Goal: Information Seeking & Learning: Learn about a topic

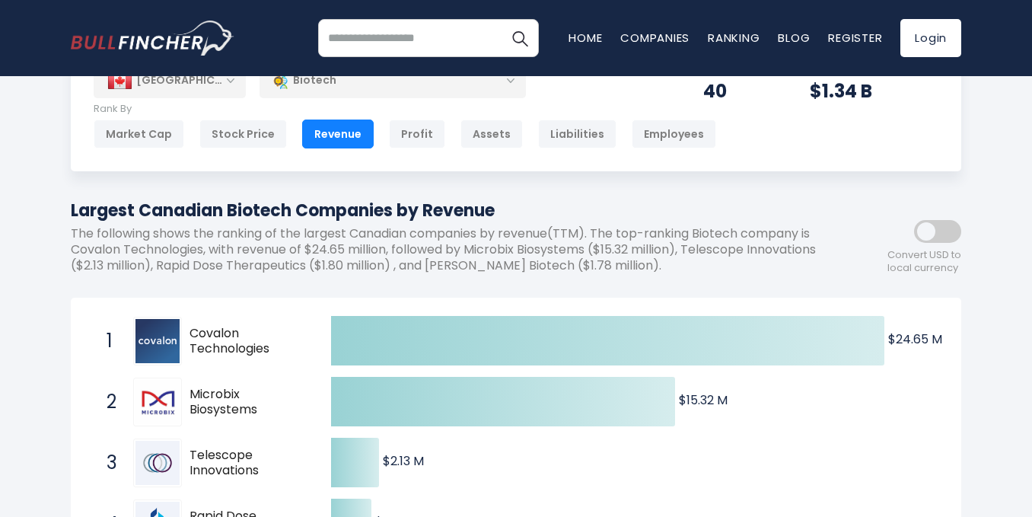
scroll to position [71, 0]
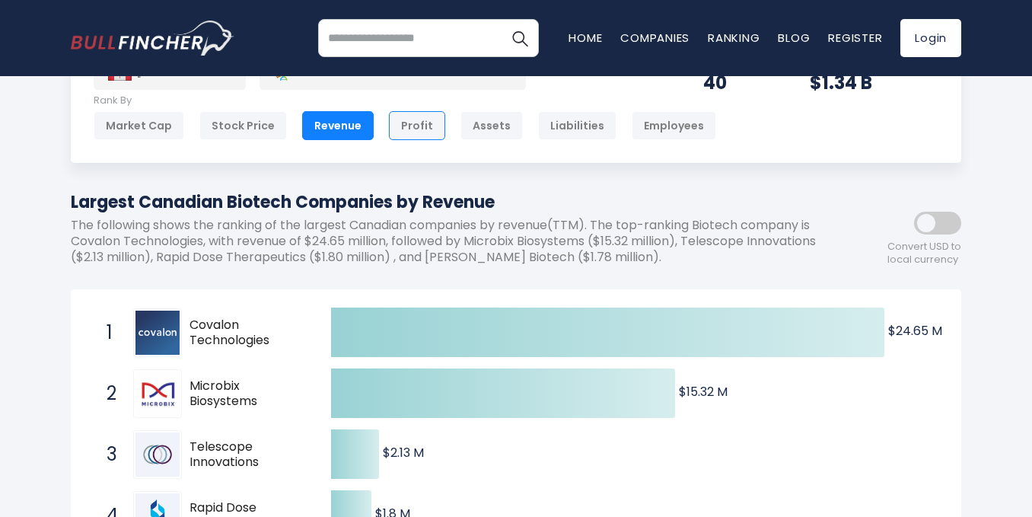
click at [410, 126] on div "Profit" at bounding box center [417, 125] width 56 height 29
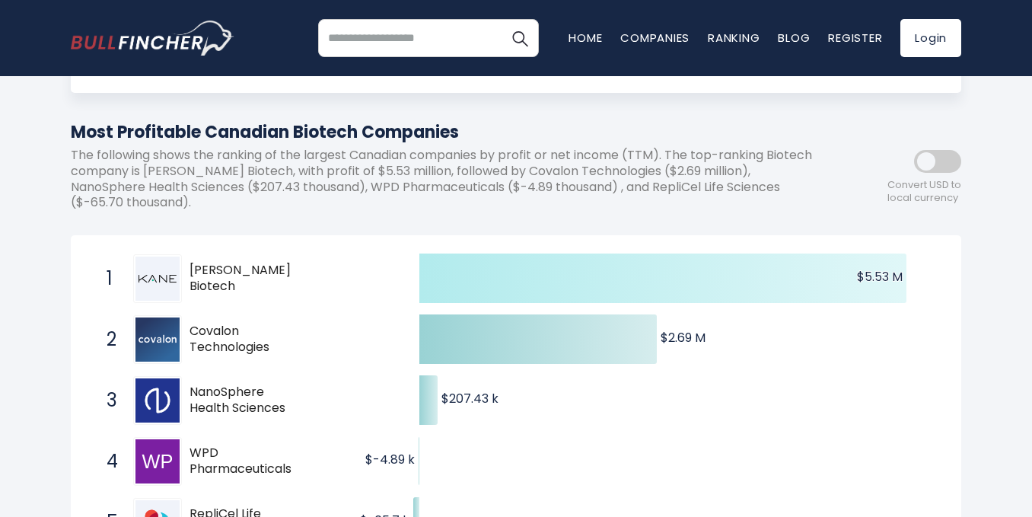
scroll to position [144, 0]
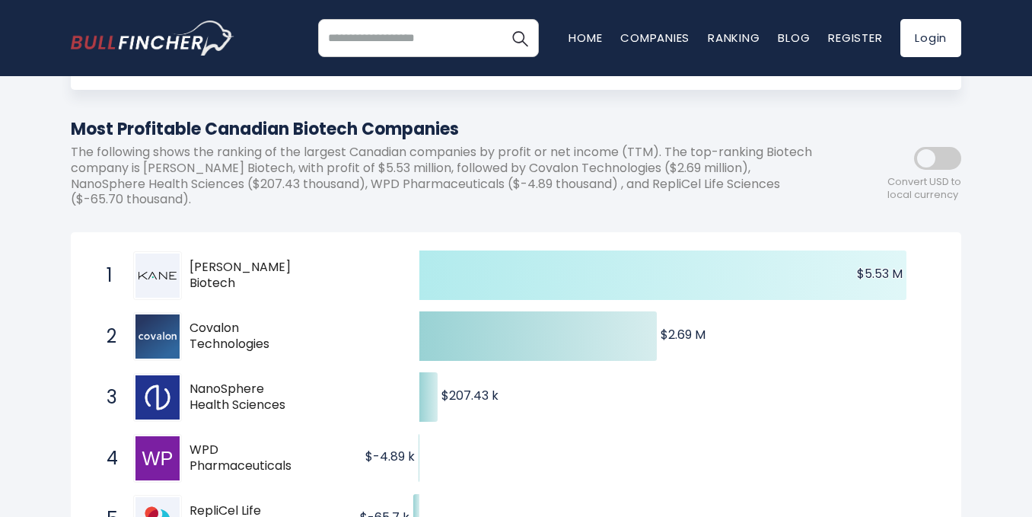
click at [647, 272] on icon at bounding box center [662, 274] width 487 height 49
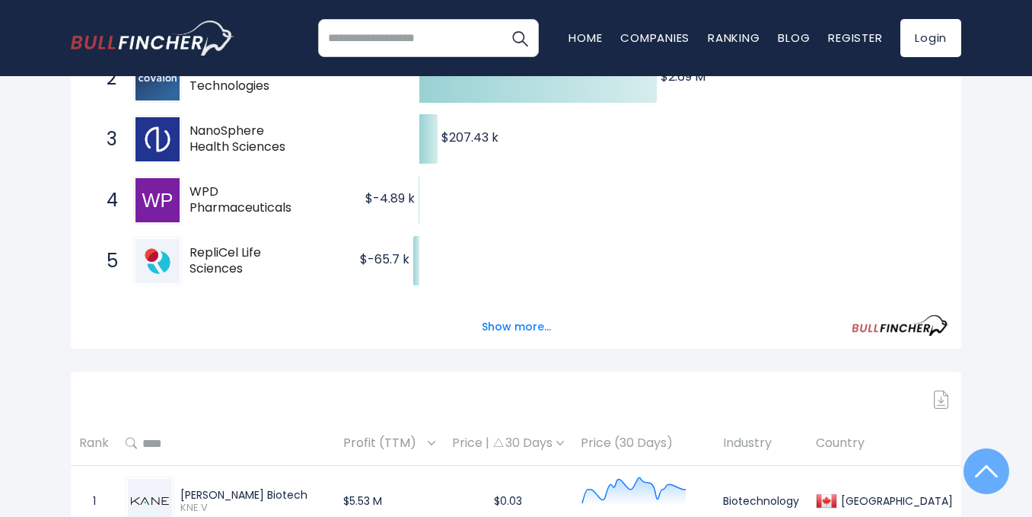
scroll to position [400, 0]
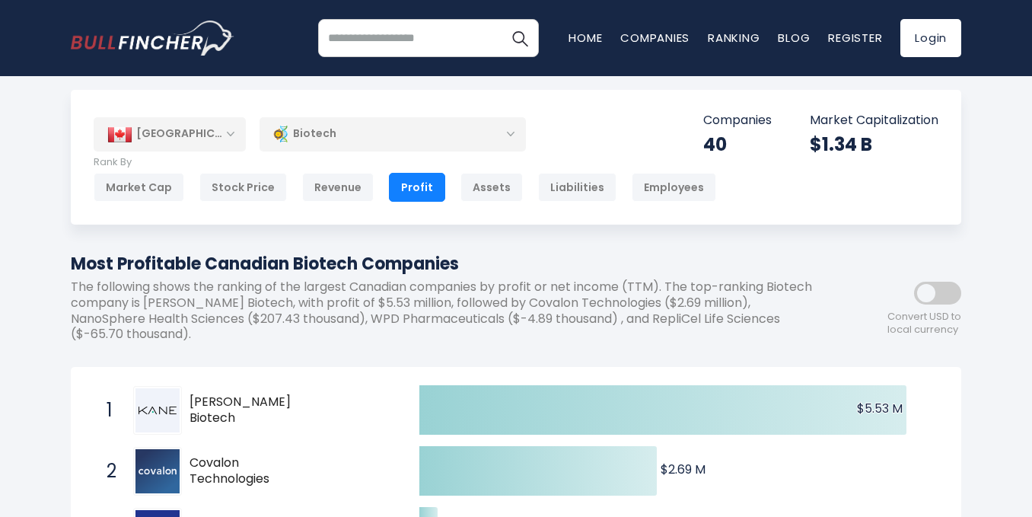
scroll to position [0, 0]
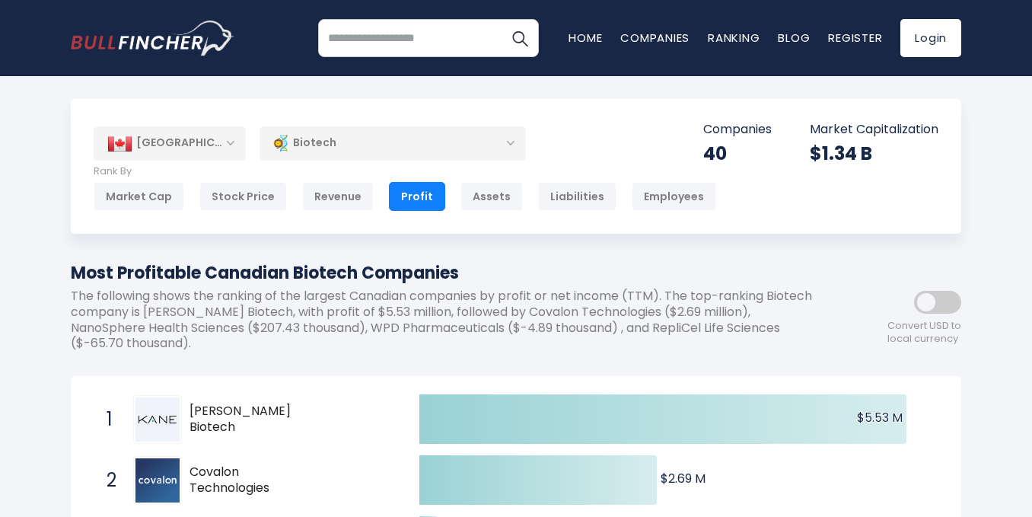
click at [433, 36] on input "search" at bounding box center [428, 38] width 221 height 38
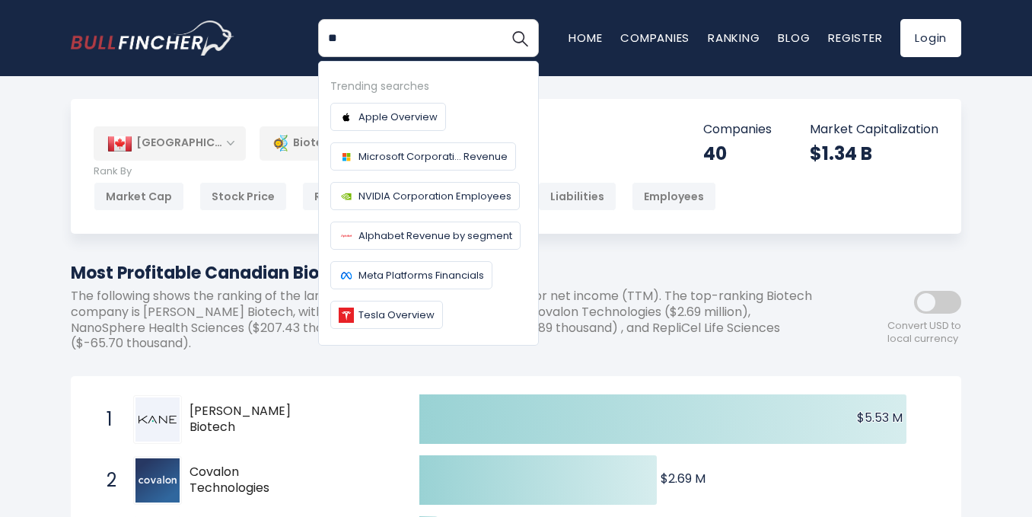
type input "***"
